Goal: Transaction & Acquisition: Obtain resource

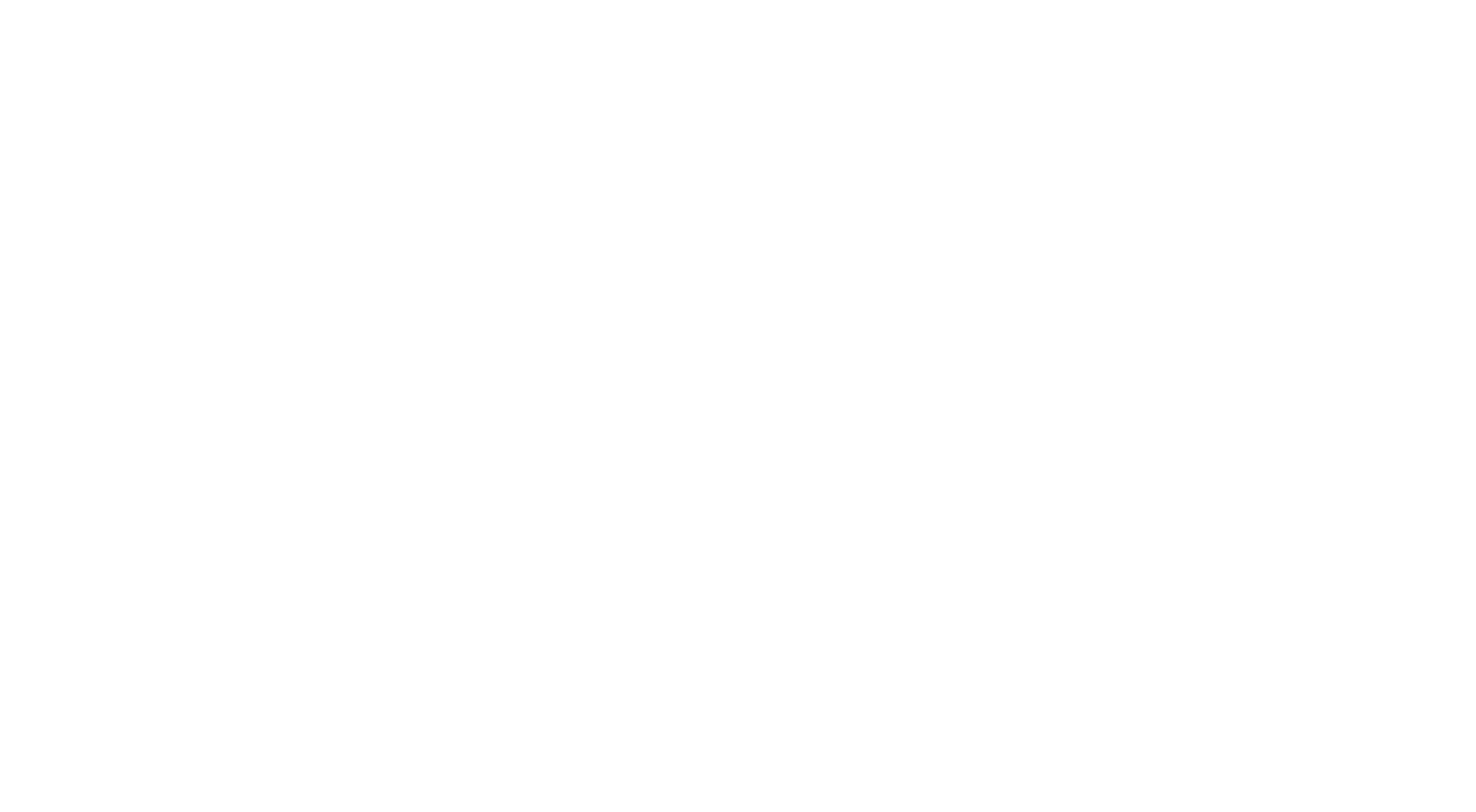
select select ""en""
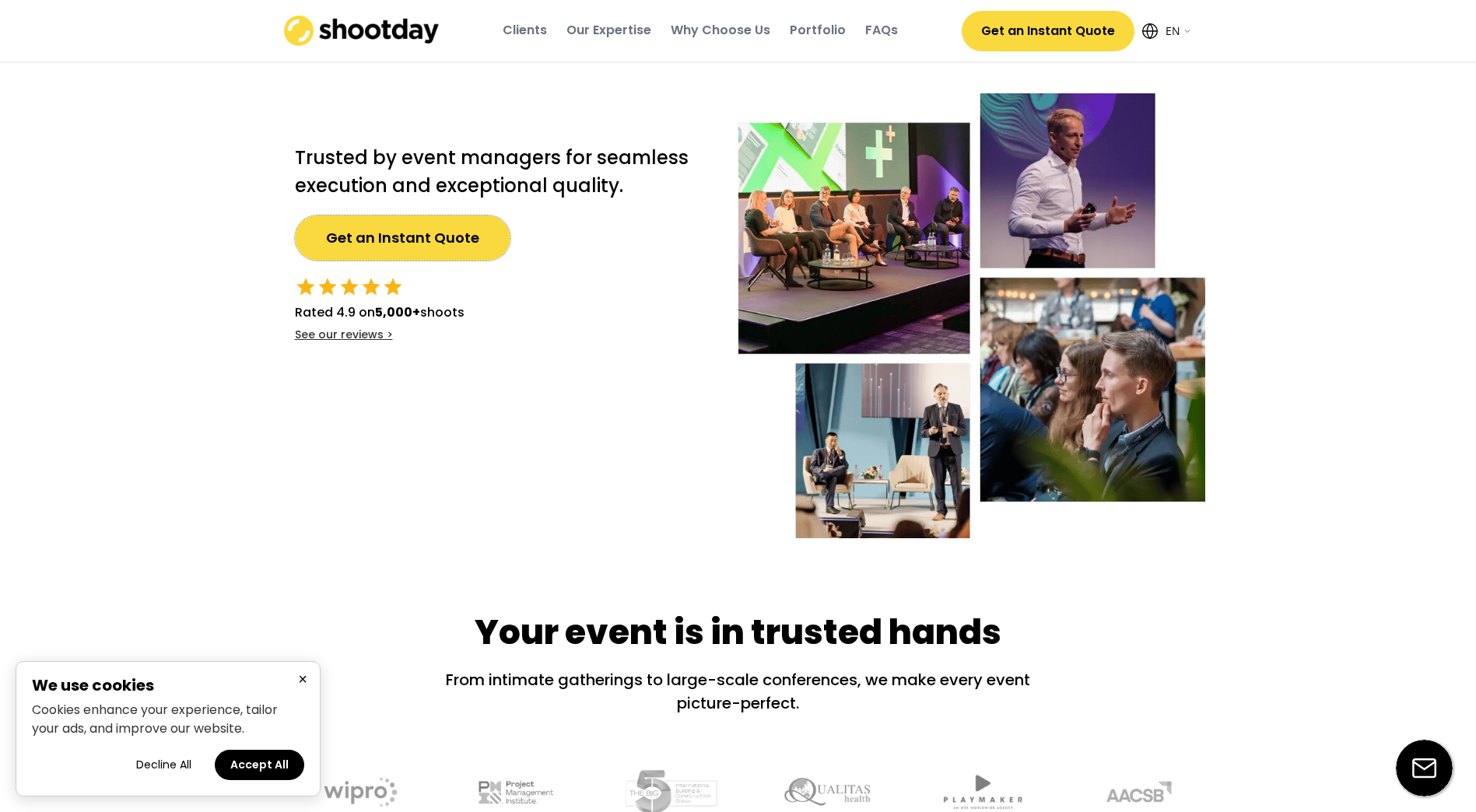
click at [445, 239] on button "Get an Instant Quote" at bounding box center [402, 238] width 216 height 45
